Goal: Task Accomplishment & Management: Complete application form

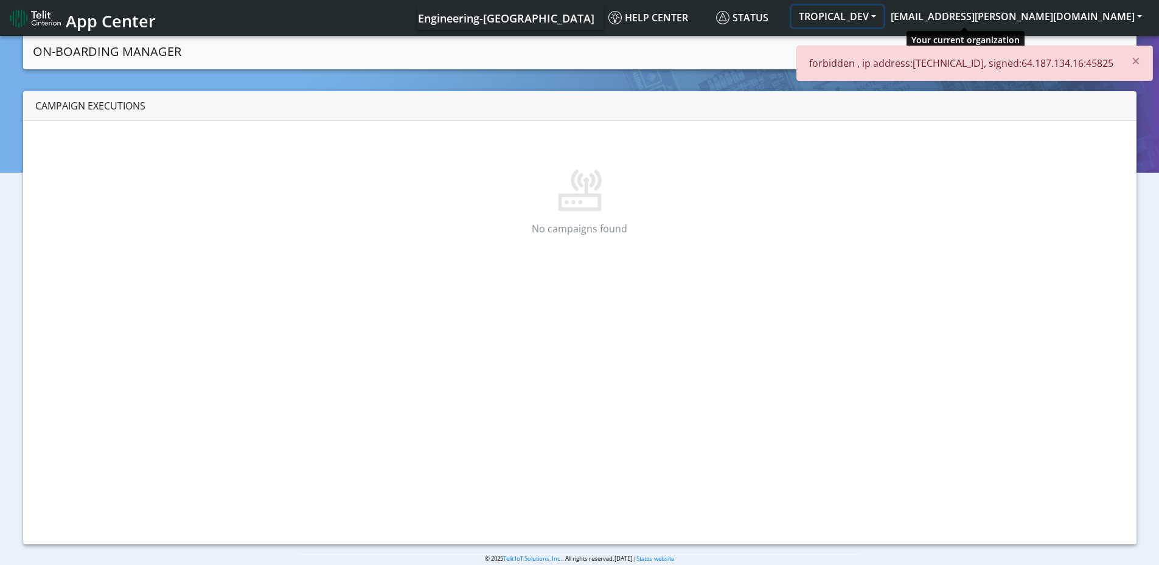
click at [883, 17] on button "TROPICAL_DEV" at bounding box center [838, 16] width 92 height 22
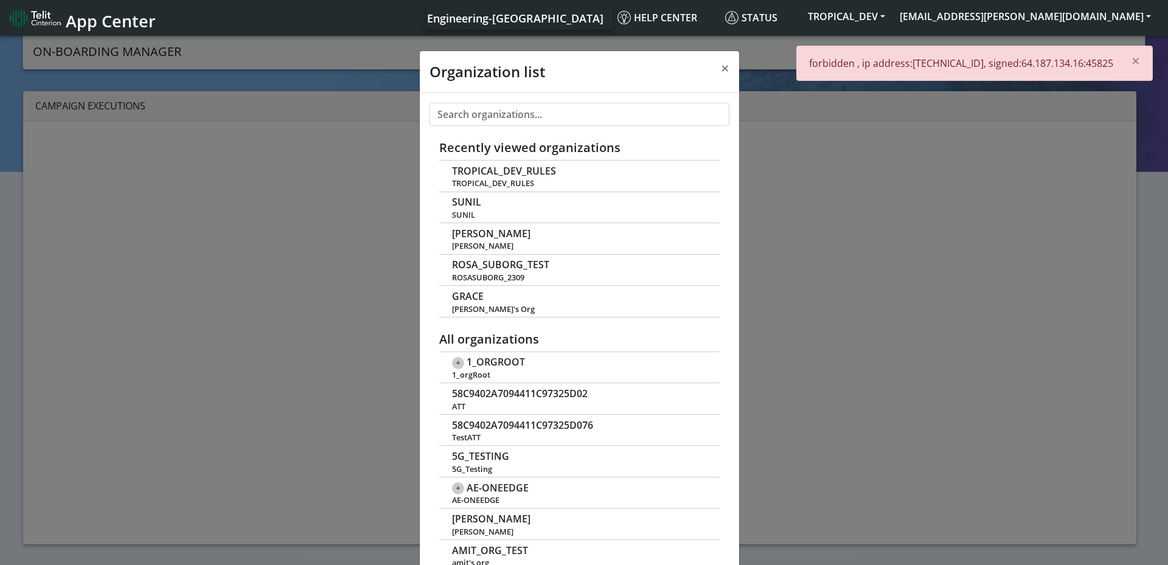
scroll to position [4, 0]
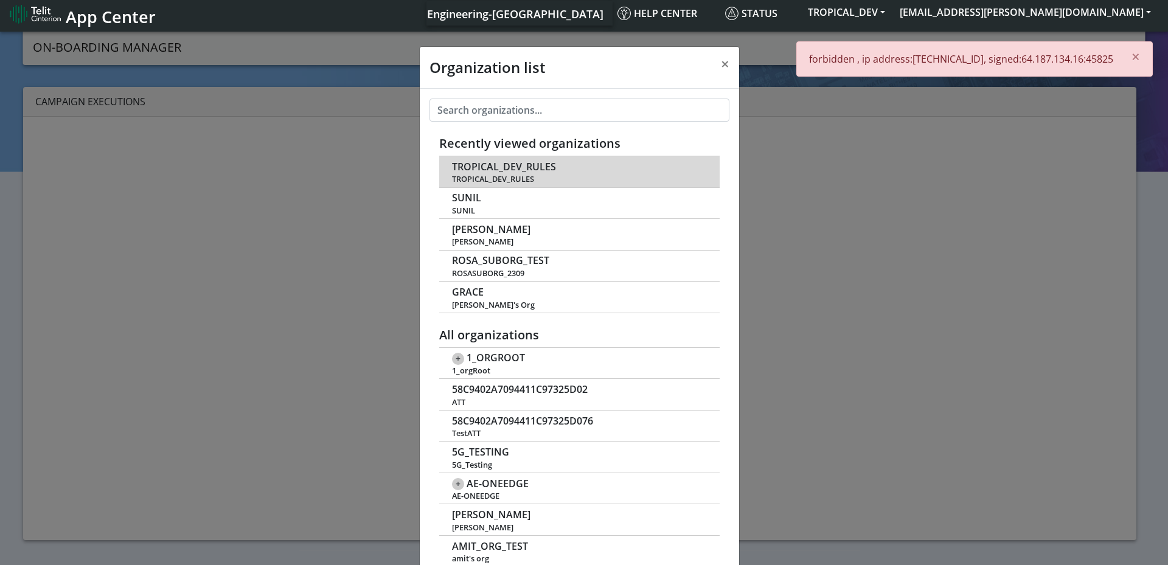
click at [494, 168] on span "TROPICAL_DEV_RULES" at bounding box center [504, 167] width 104 height 12
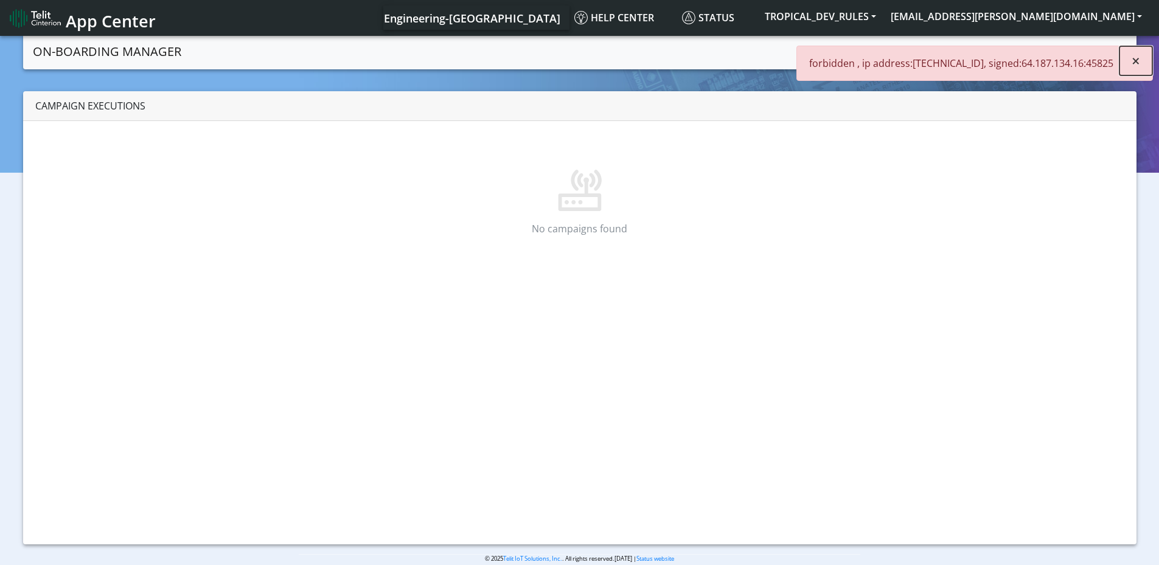
click at [1133, 58] on span "×" at bounding box center [1136, 61] width 9 height 20
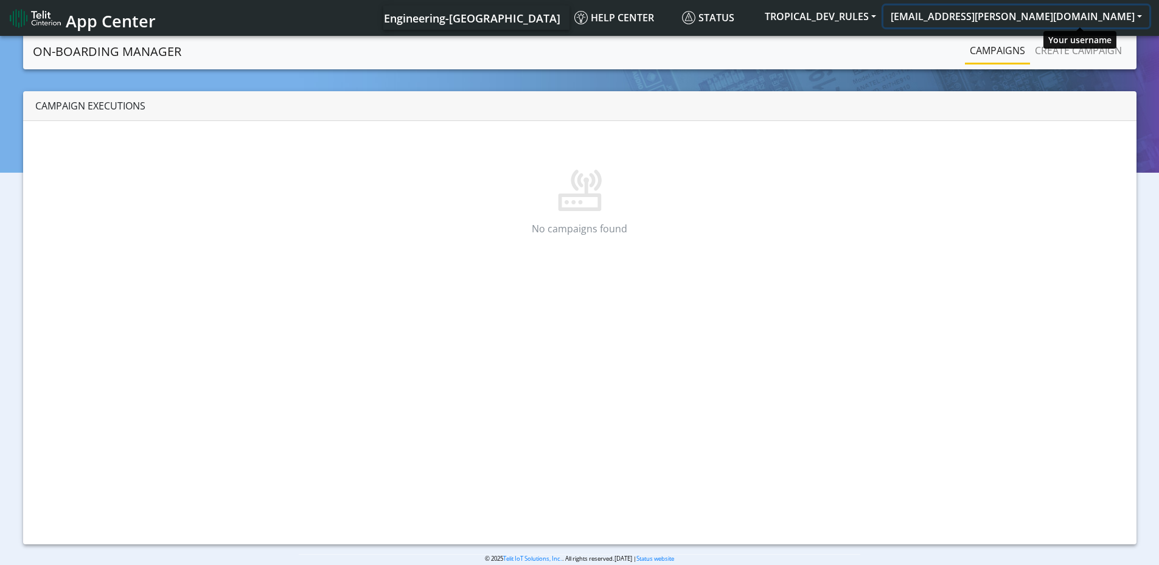
click at [1075, 19] on button "[EMAIL_ADDRESS][PERSON_NAME][DOMAIN_NAME]" at bounding box center [1016, 16] width 266 height 22
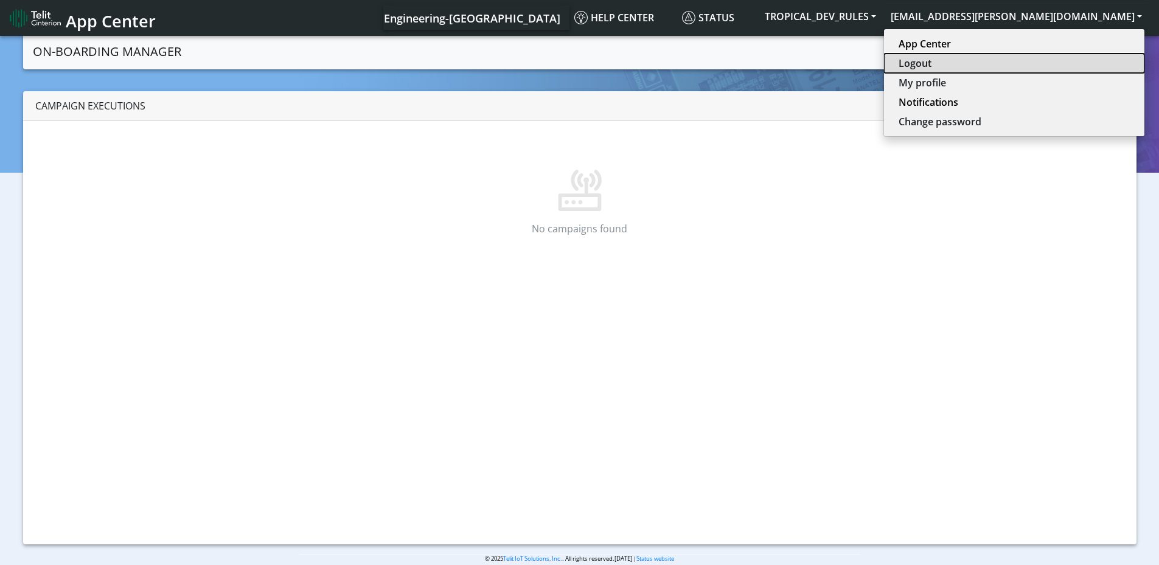
click at [1052, 66] on button "Logout" at bounding box center [1014, 63] width 260 height 19
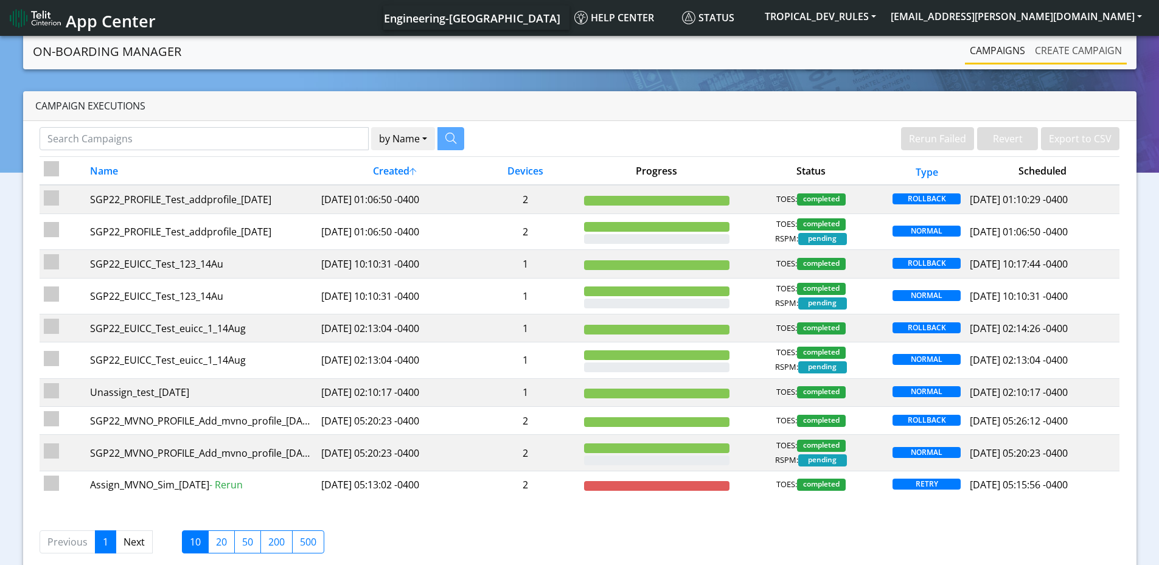
click at [1088, 44] on link "Create campaign" at bounding box center [1078, 50] width 97 height 24
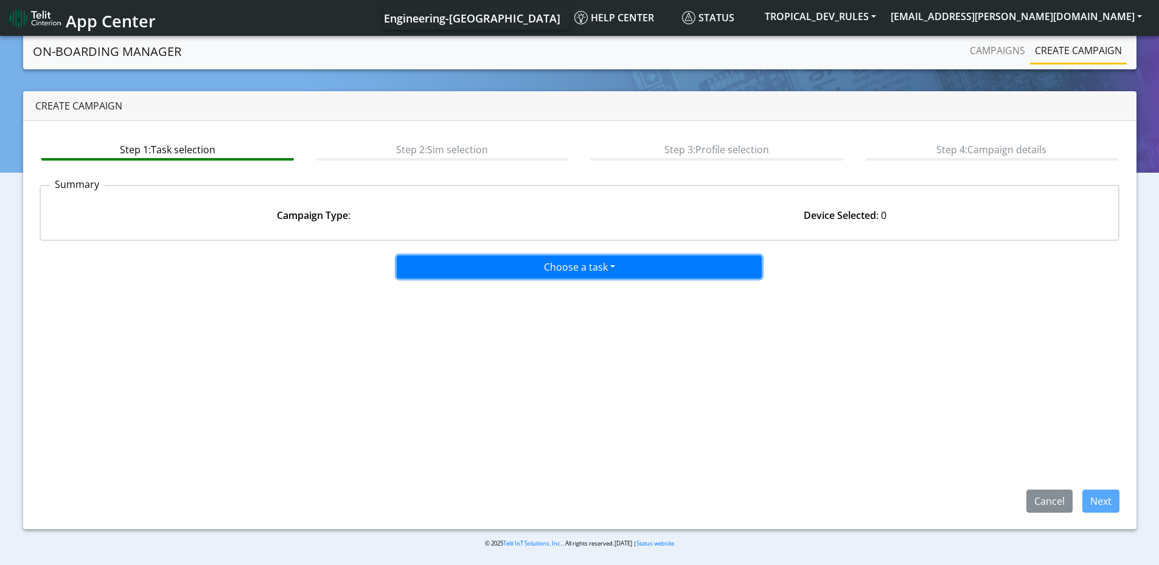
click at [530, 267] on button "Choose a task" at bounding box center [579, 267] width 365 height 23
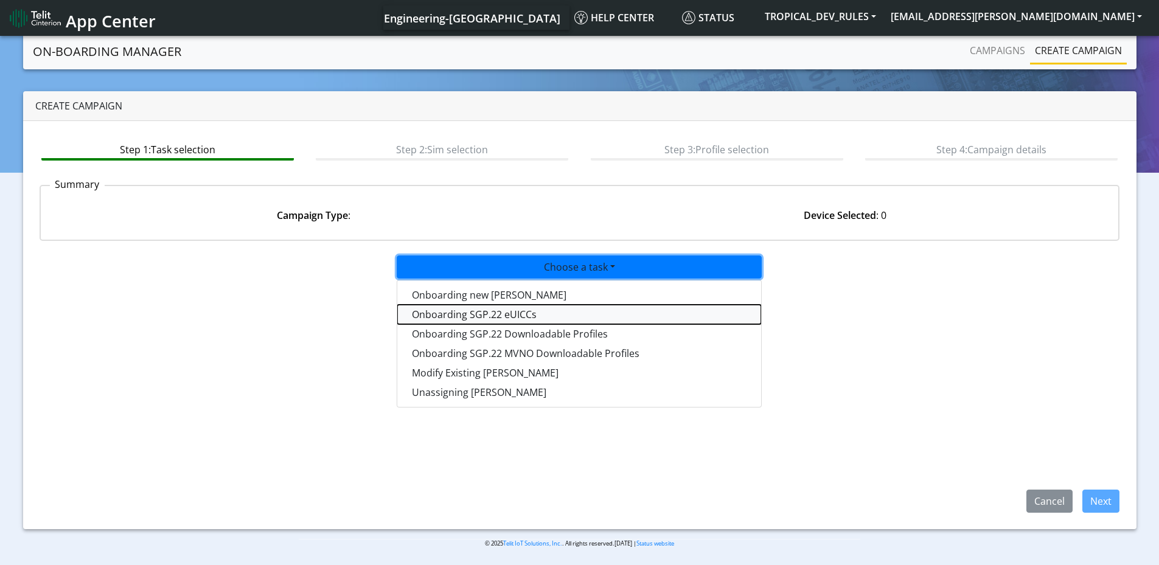
click at [449, 320] on tasksgp22eUICC-dropdown "Onboarding SGP.22 eUICCs" at bounding box center [579, 314] width 364 height 19
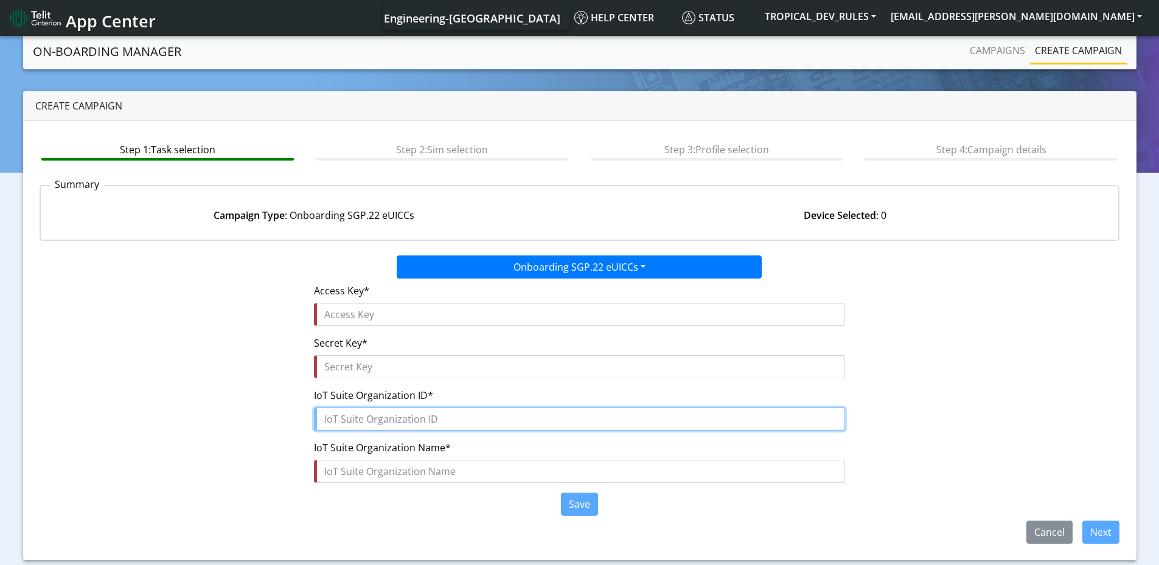
click at [375, 416] on input "text" at bounding box center [579, 419] width 531 height 23
type input "T"
click at [337, 417] on input "text" at bounding box center [579, 419] width 531 height 23
paste input "aa4c1c08-3f51-4746-a6b0-2dd5055784fb"
type input "aa4c1c08-3f51-4746-a6b0-2dd5055784fb"
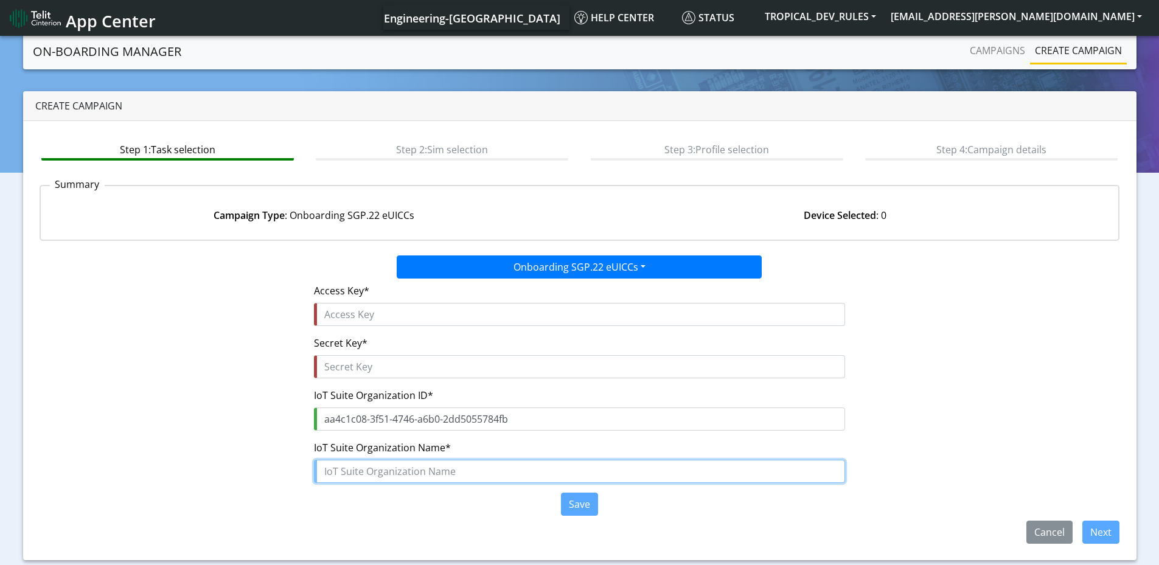
click at [358, 473] on input "text" at bounding box center [579, 471] width 531 height 23
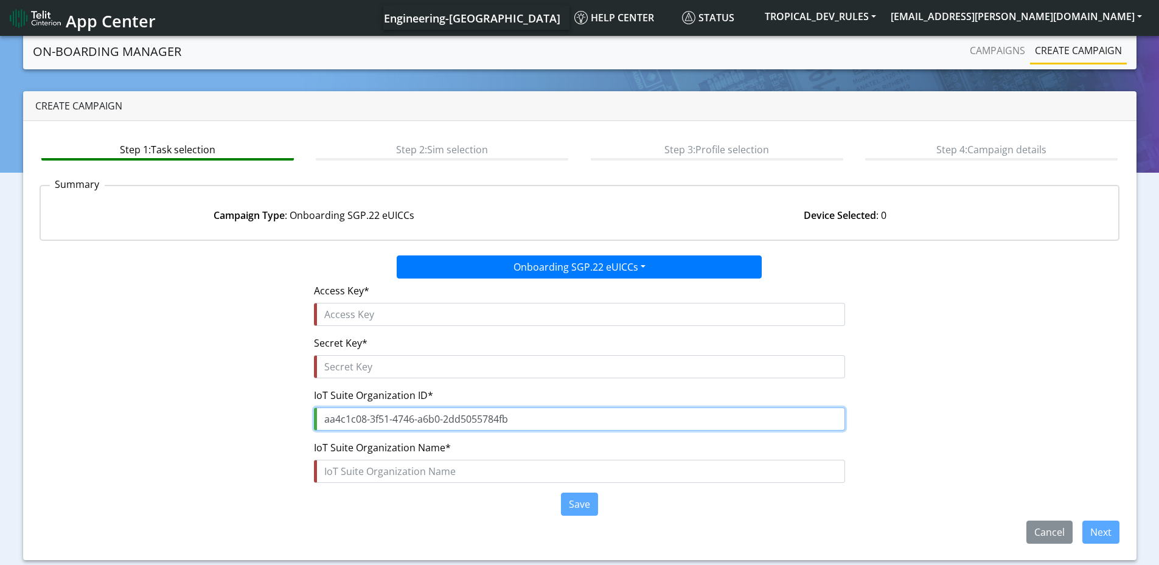
click at [322, 422] on input "aa4c1c08-3f51-4746-a6b0-2dd5055784fb" at bounding box center [579, 419] width 531 height 23
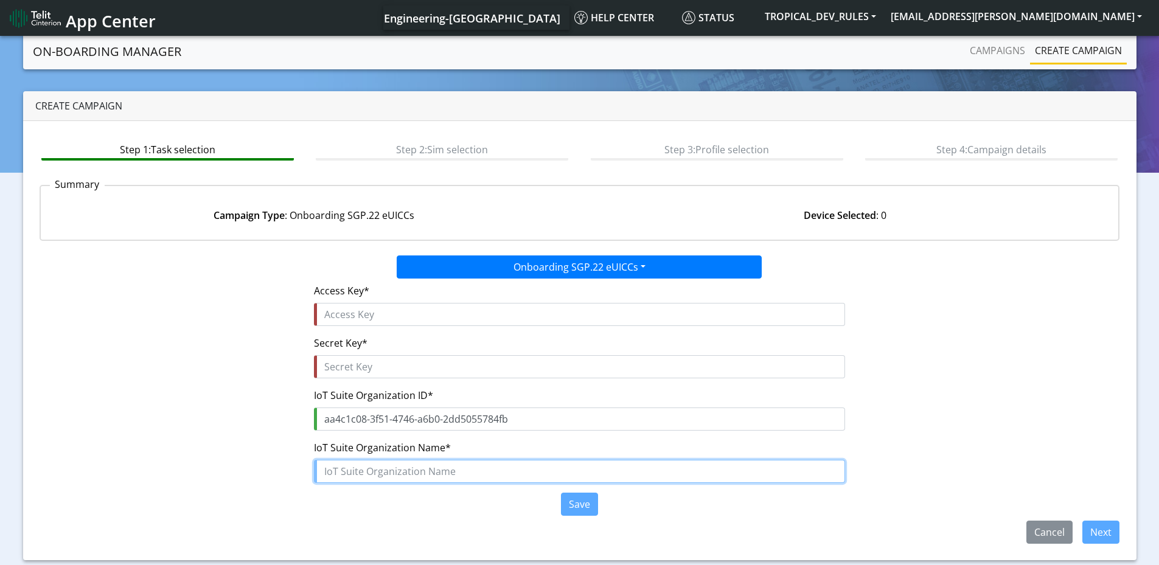
click at [371, 477] on input "text" at bounding box center [579, 471] width 531 height 23
click at [403, 476] on input "text" at bounding box center [579, 471] width 531 height 23
type input "TROPICAL_DEV_RULES"
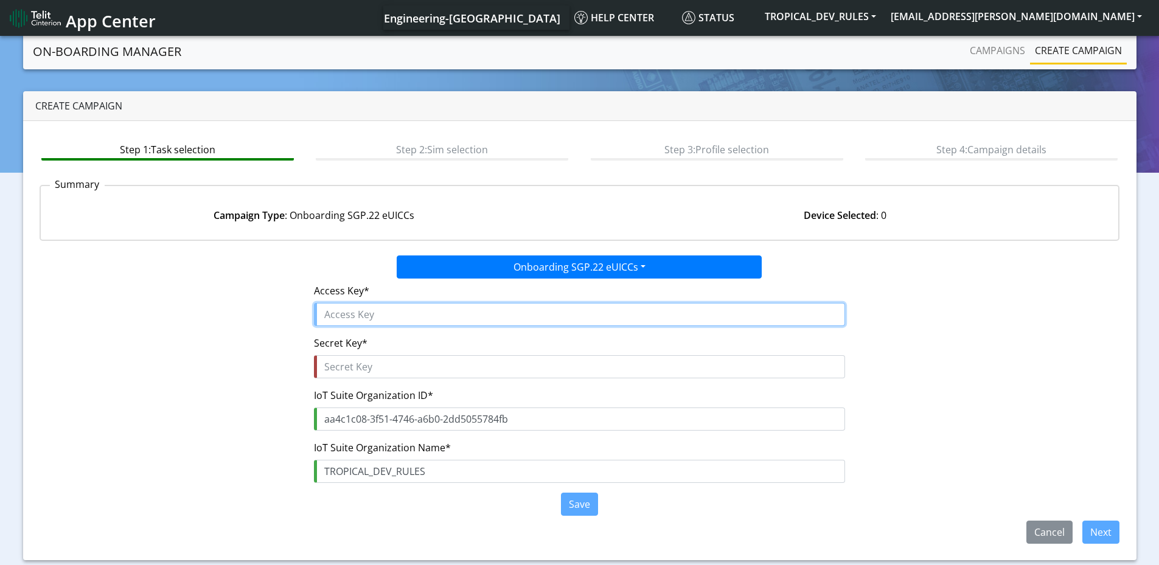
click at [331, 322] on input "text" at bounding box center [579, 314] width 531 height 23
paste input "UVD0c0r0YylAA1xGmhVK"
type input "UVD0c0r0YylAA1xGmhVK"
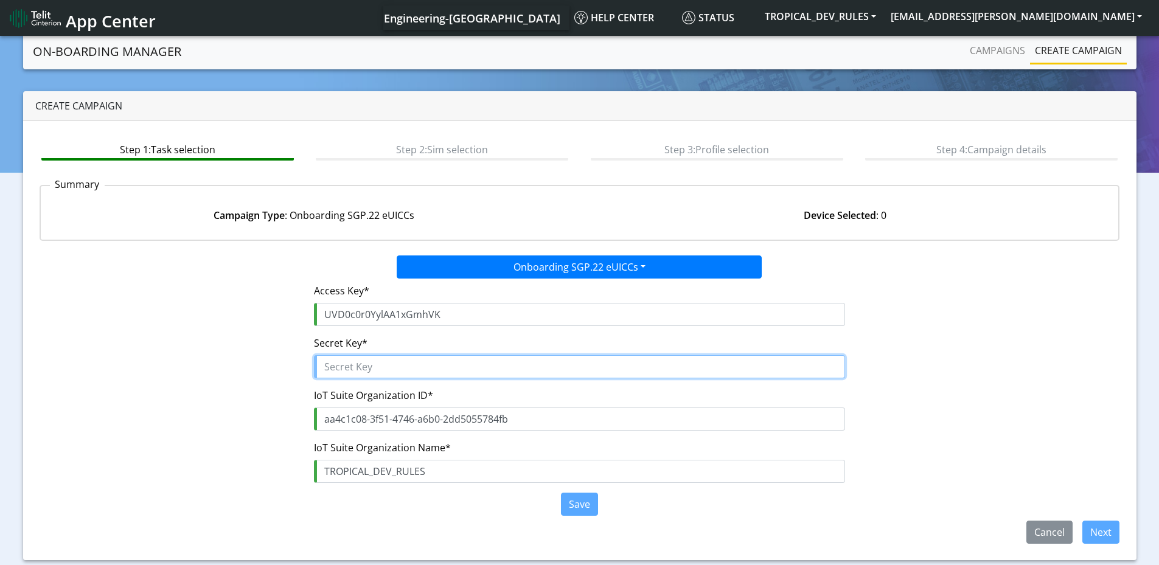
click at [375, 366] on input "text" at bounding box center [579, 366] width 531 height 23
paste input "RC3SiP$malfgqCY7QXfrHtquDqop1dnVdge6CjPM"
type input "RC3SiP$malfgqCY7QXfrHtquDqop1dnVdge6CjPM"
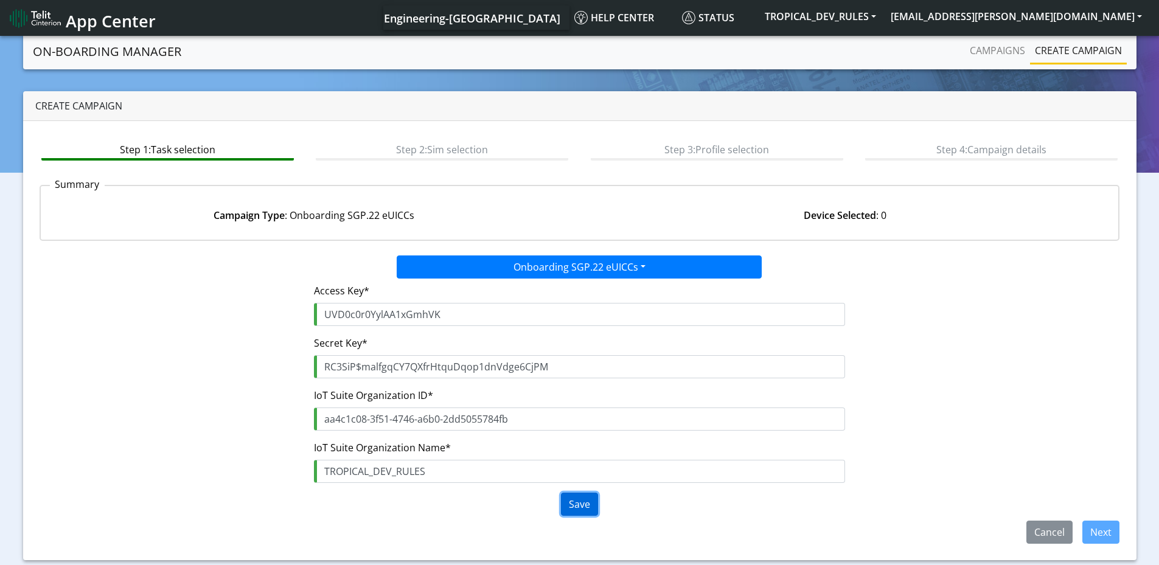
click at [578, 510] on button "Save" at bounding box center [579, 504] width 37 height 23
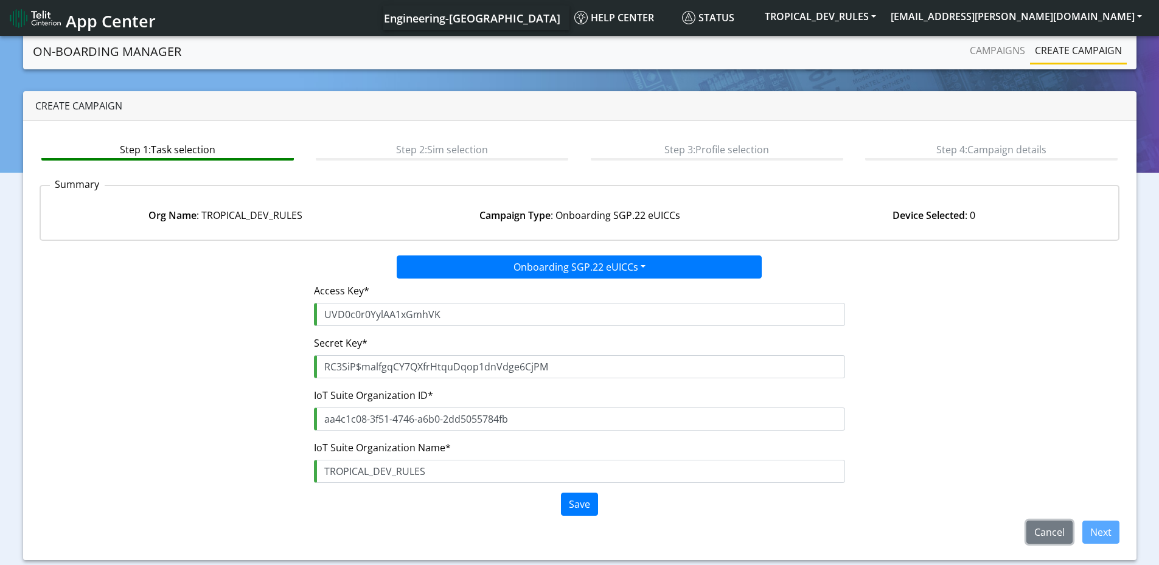
click at [1050, 536] on button "Cancel" at bounding box center [1049, 532] width 46 height 23
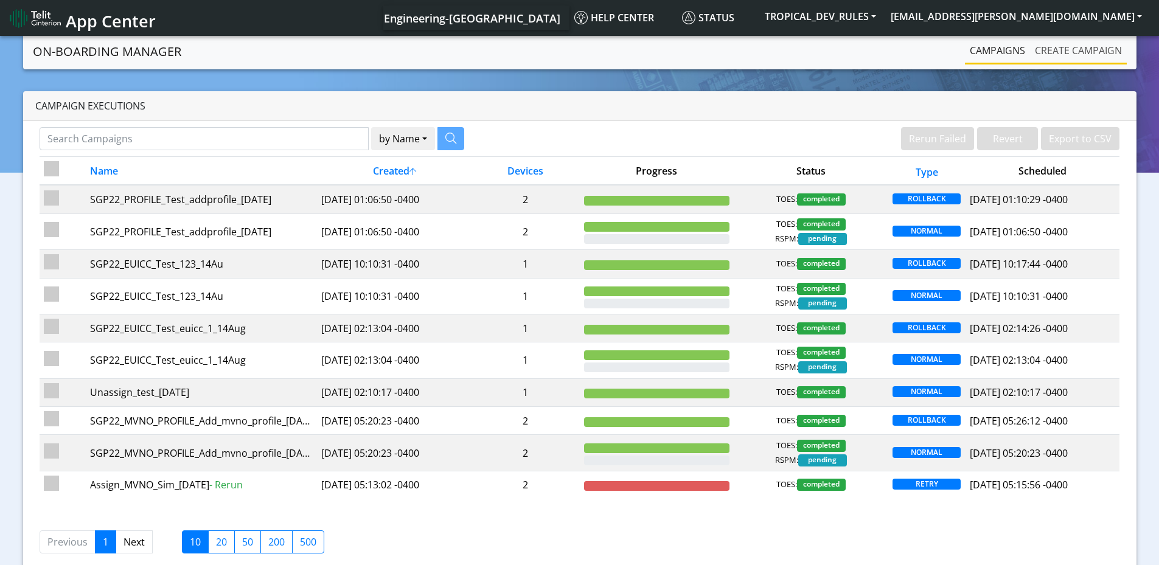
click at [1073, 49] on link "Create campaign" at bounding box center [1078, 50] width 97 height 24
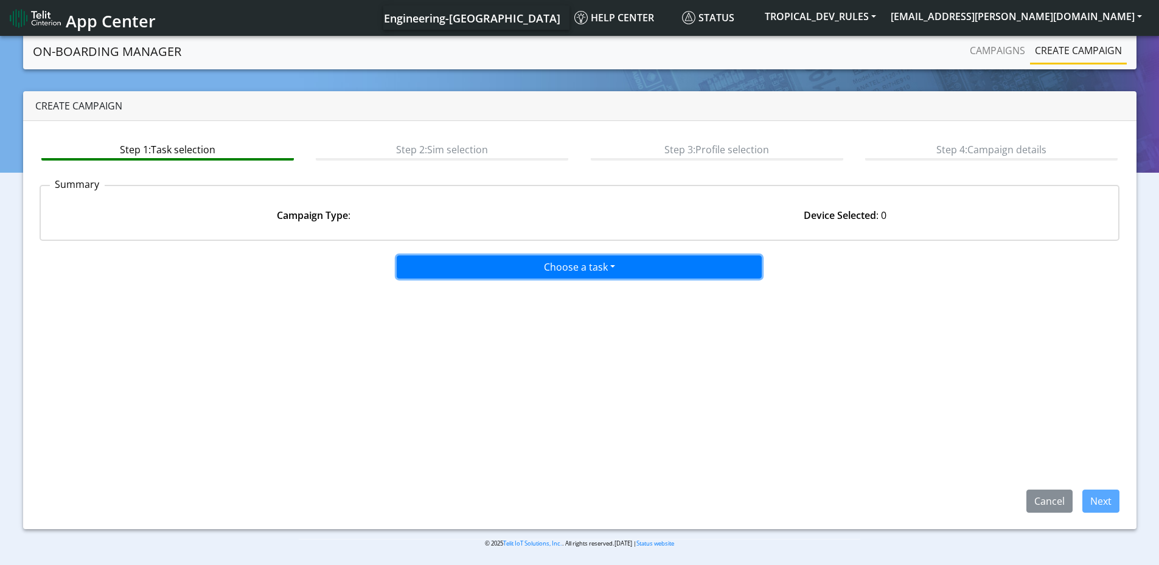
click at [498, 265] on button "Choose a task" at bounding box center [579, 267] width 365 height 23
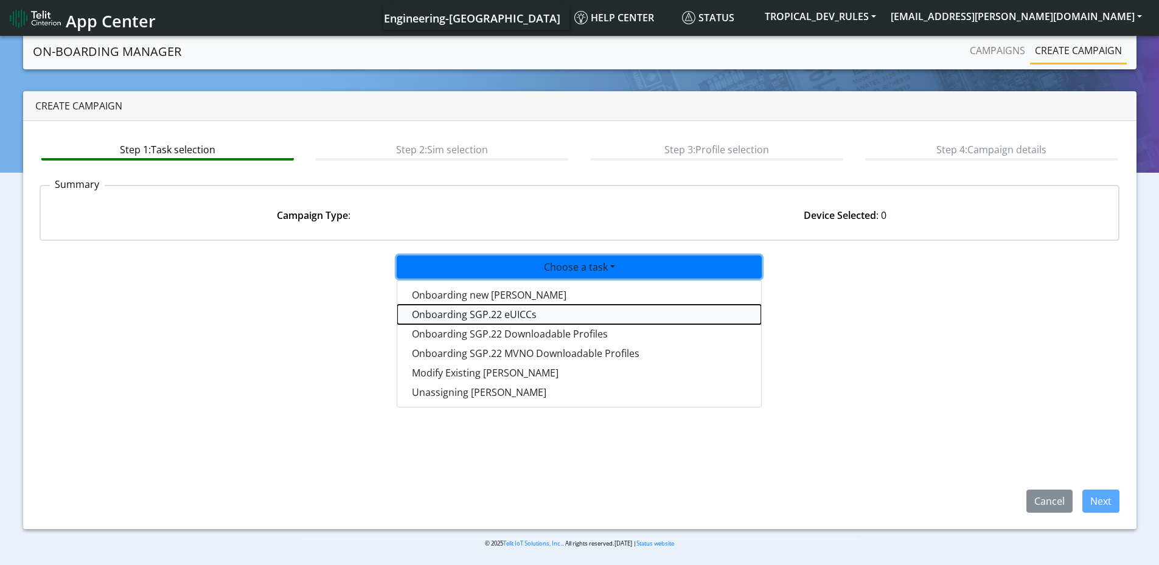
click at [461, 318] on tasksgp22eUICC-dropdown "Onboarding SGP.22 eUICCs" at bounding box center [579, 314] width 364 height 19
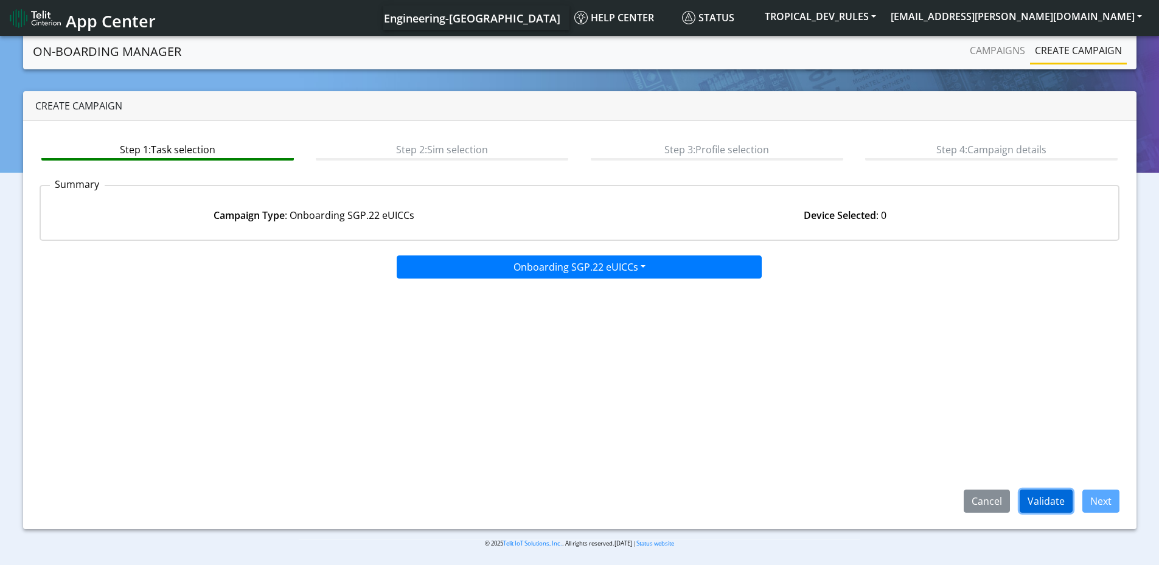
click at [1040, 509] on button "Validate" at bounding box center [1046, 501] width 53 height 23
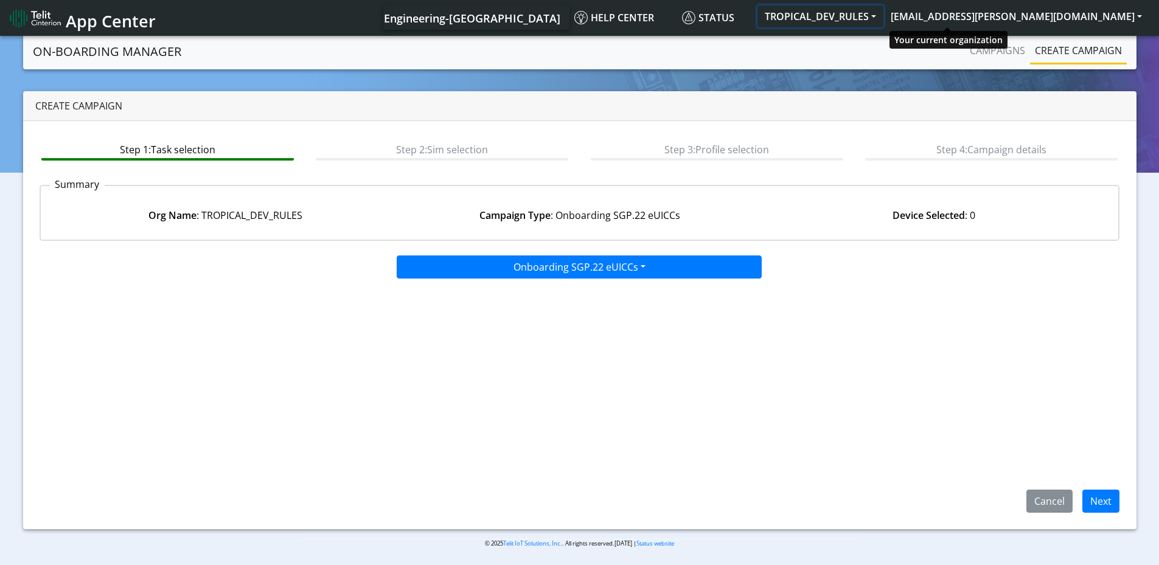
click at [883, 15] on button "TROPICAL_DEV_RULES" at bounding box center [821, 16] width 126 height 22
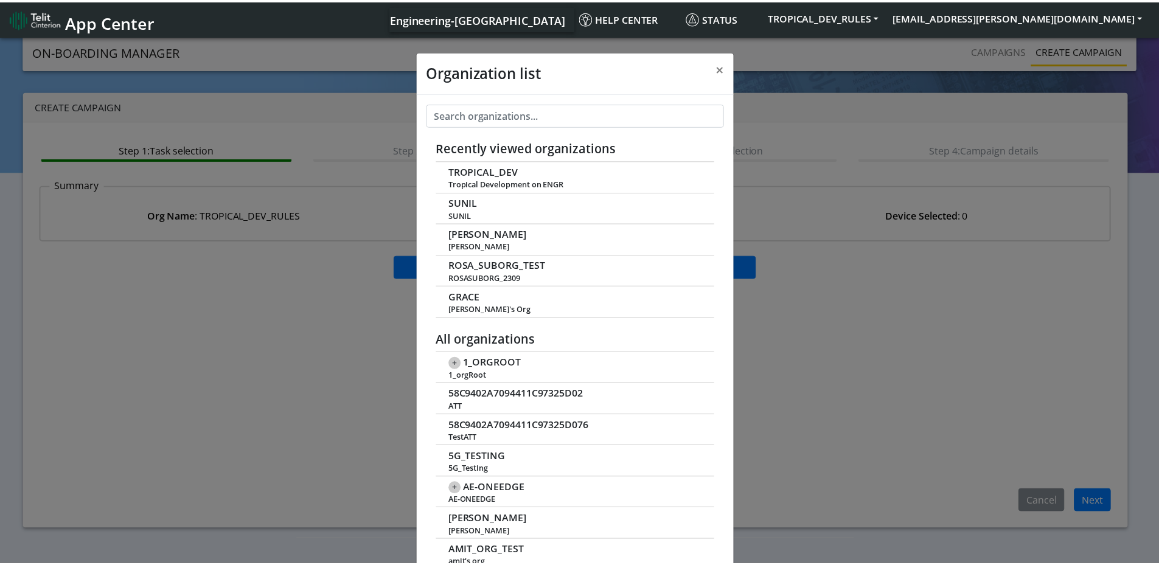
scroll to position [4, 0]
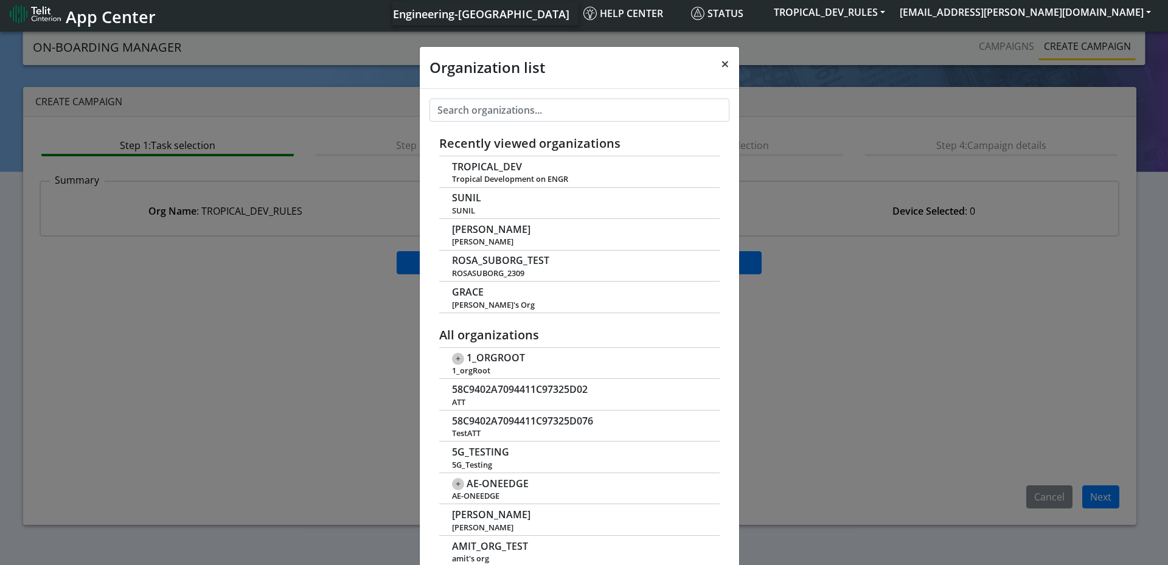
click at [721, 62] on span "×" at bounding box center [725, 64] width 9 height 20
